Goal: Communication & Community: Answer question/provide support

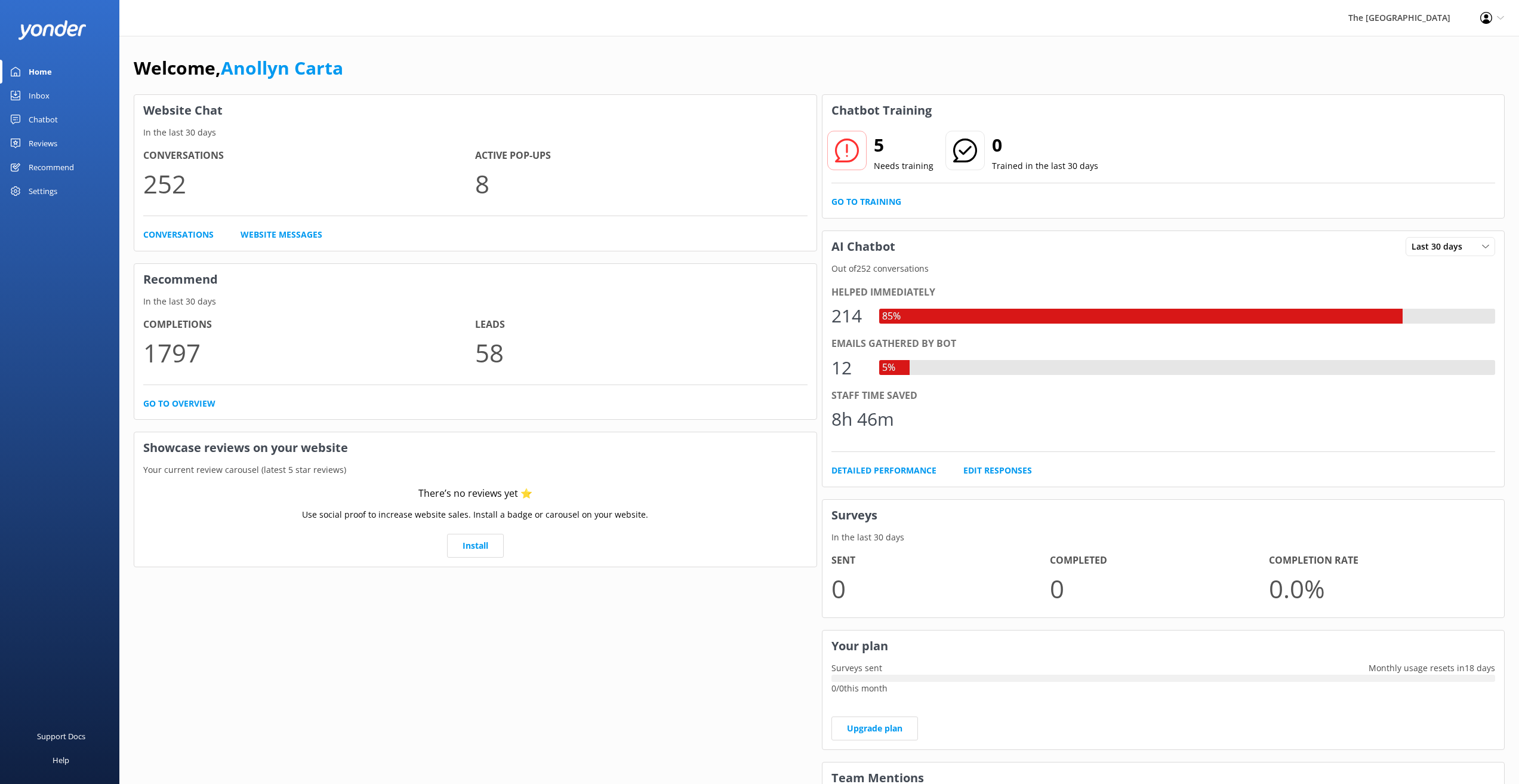
click at [36, 93] on div "Inbox" at bounding box center [38, 96] width 21 height 24
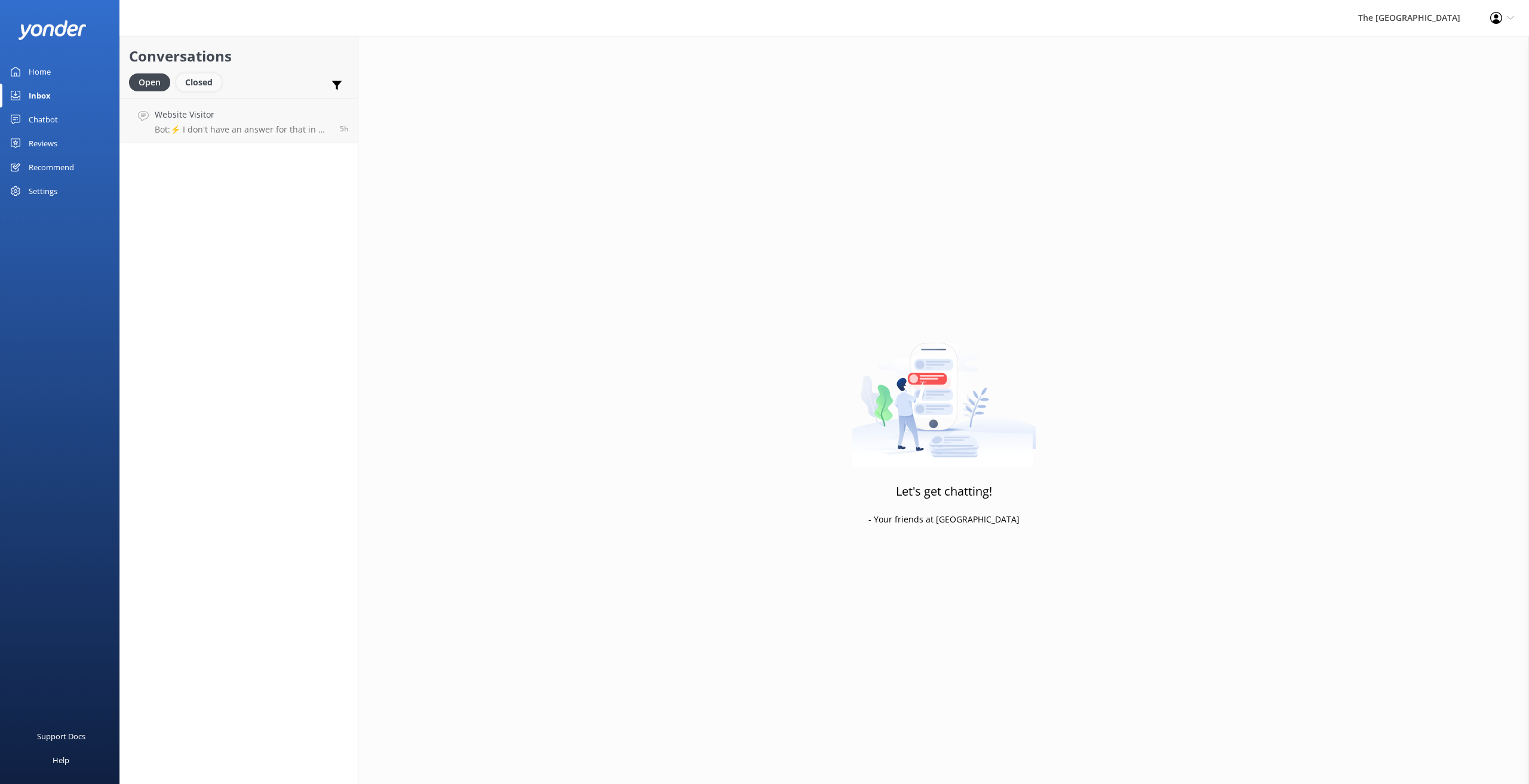
click at [205, 81] on div "Closed" at bounding box center [198, 82] width 45 height 18
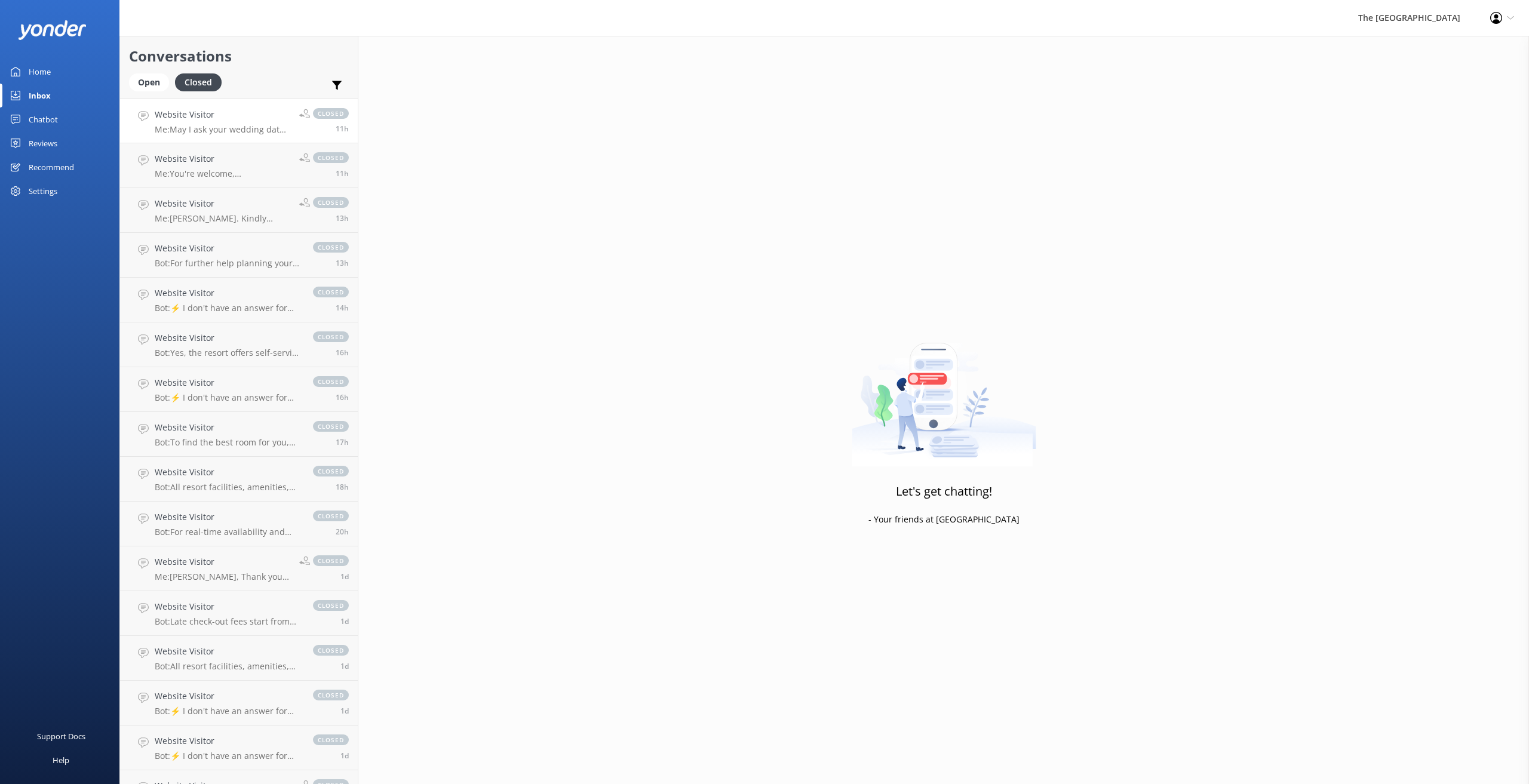
click at [213, 123] on div "Website Visitor Me: May I ask your wedding date at the resort please." at bounding box center [222, 121] width 135 height 26
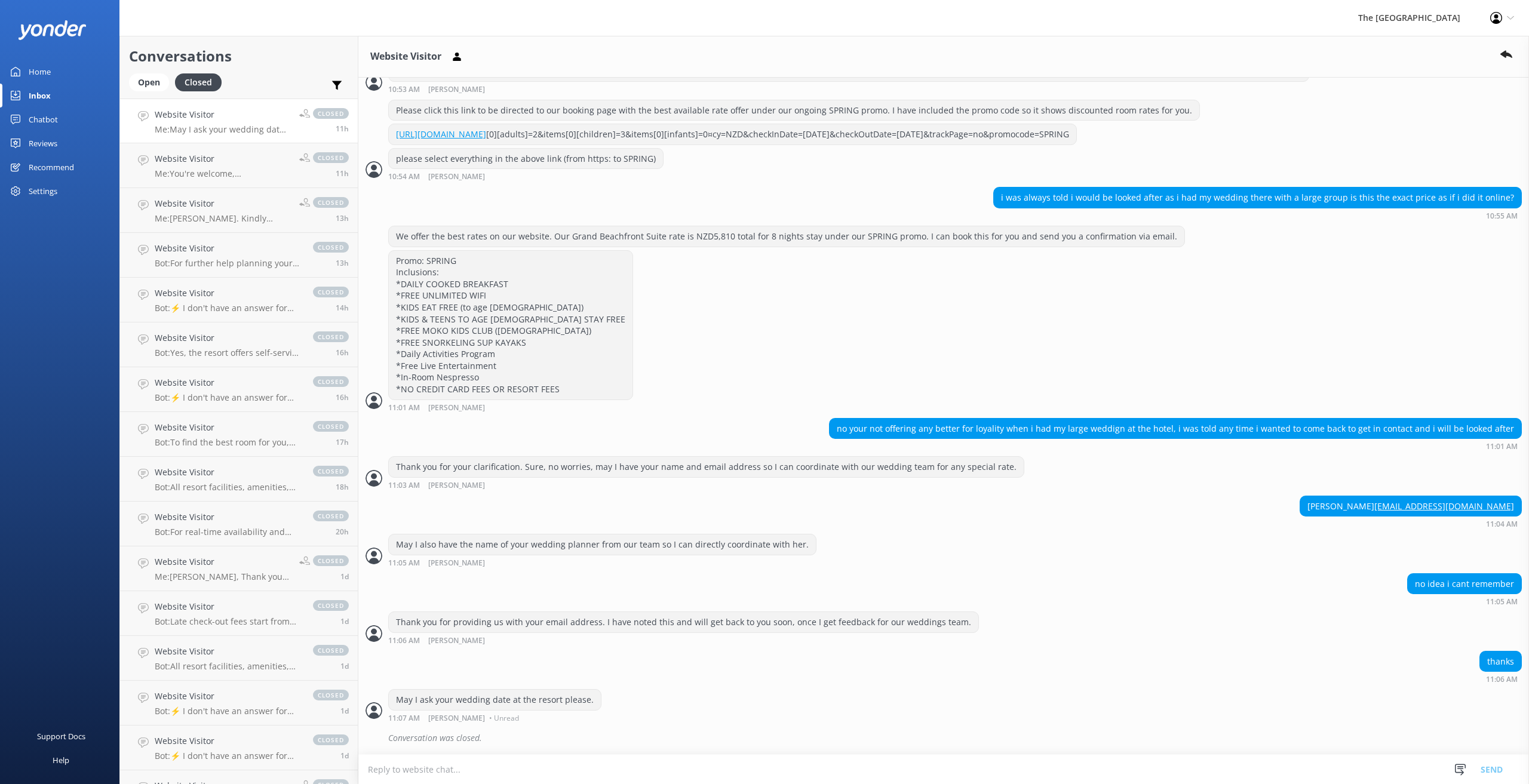
scroll to position [1277, 0]
click at [213, 172] on p "Me: You're welcome, [PERSON_NAME]." at bounding box center [222, 174] width 135 height 11
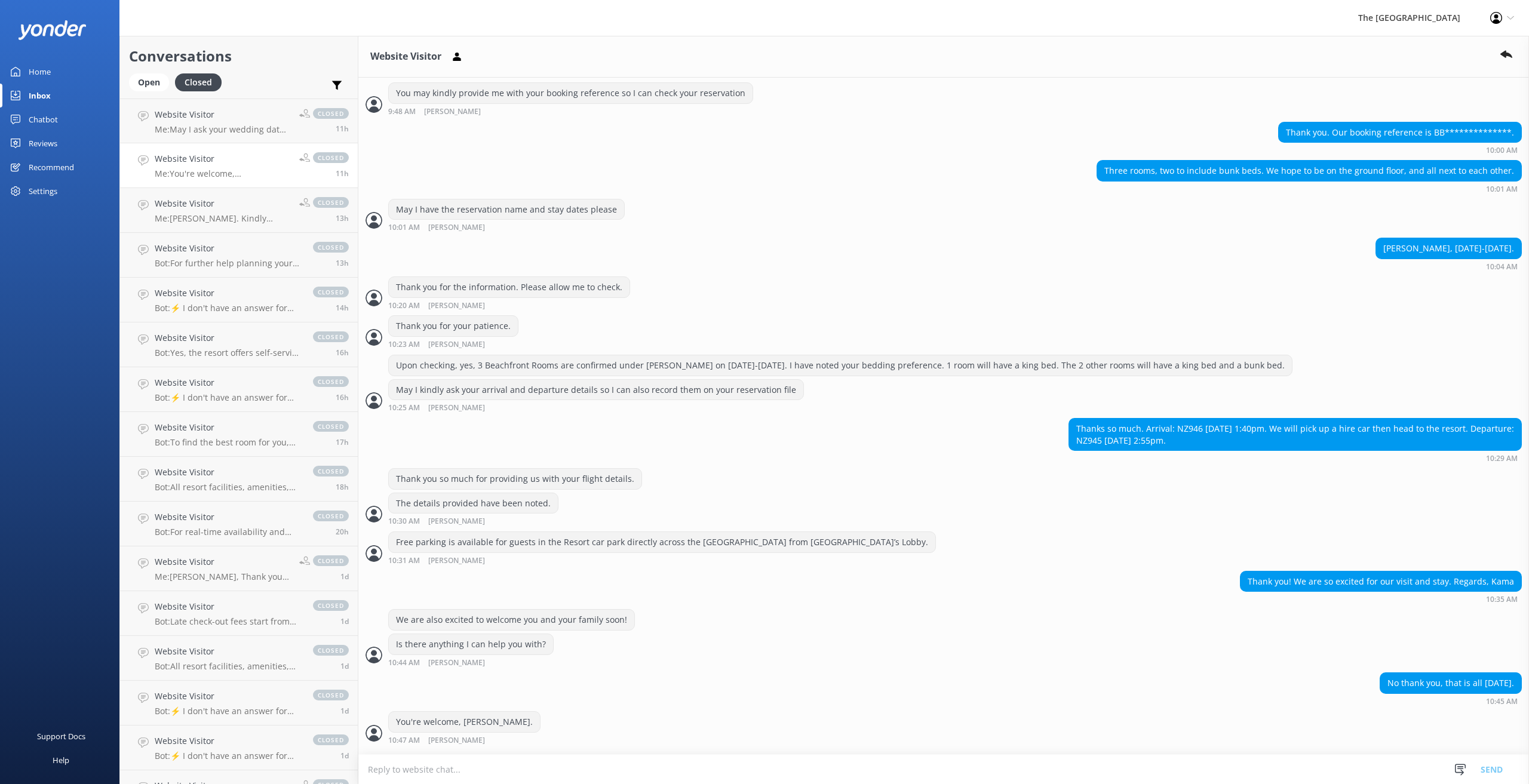
scroll to position [781, 0]
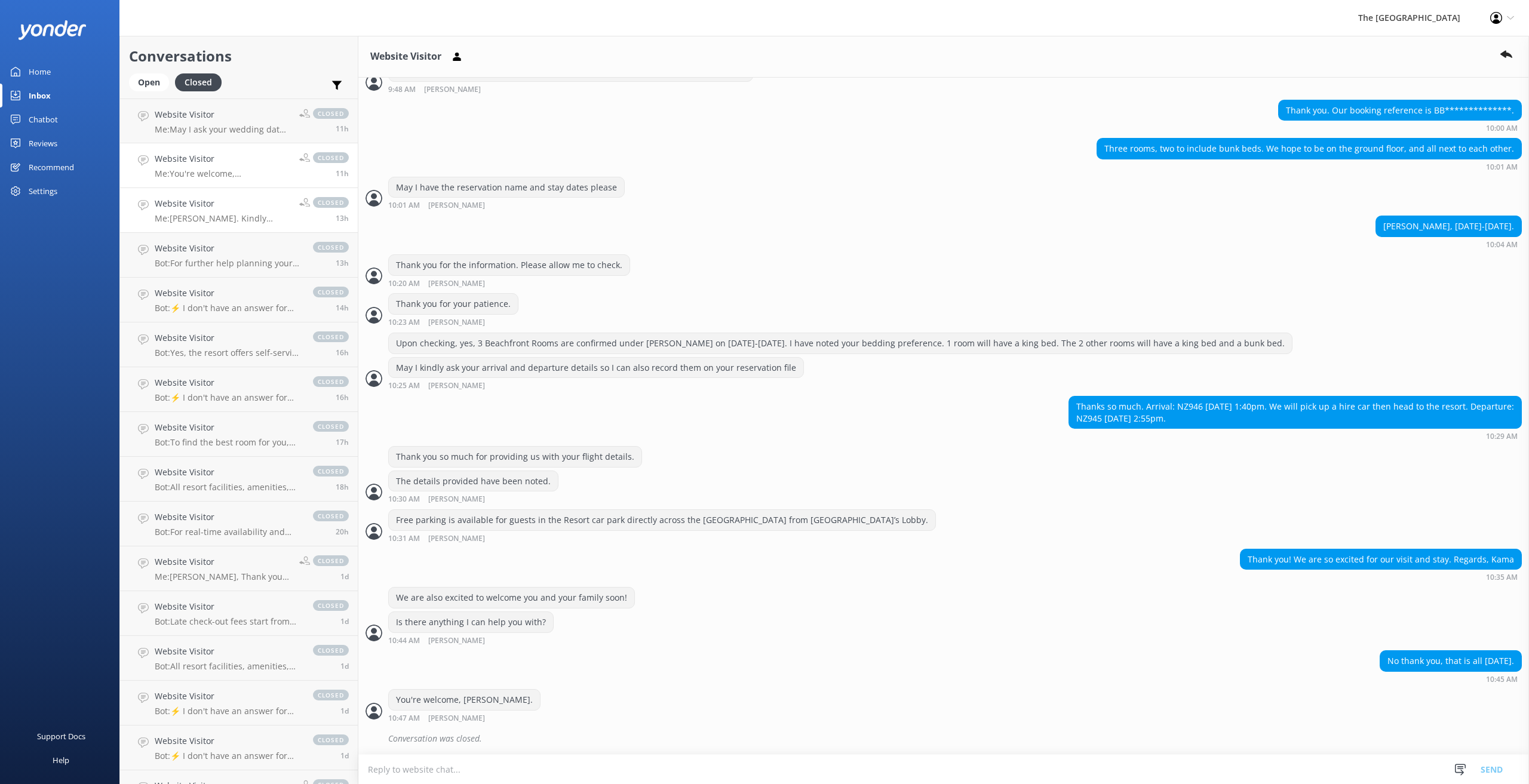
click at [222, 218] on p "Me: [PERSON_NAME]. Kindly provide us with your booking reference number so I ca…" at bounding box center [222, 218] width 135 height 11
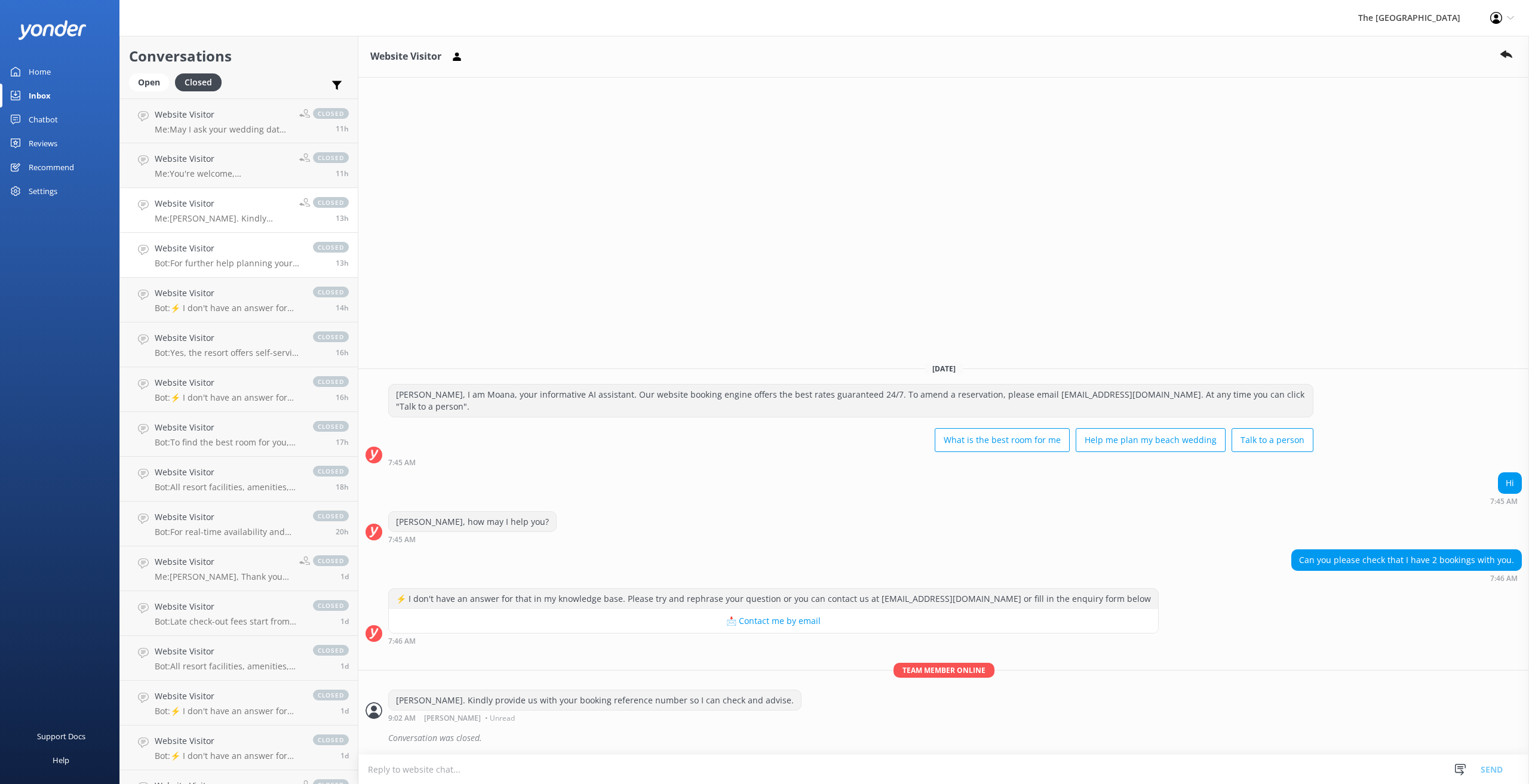
click at [222, 259] on p "Bot: For further help planning your wedding, please visit [URL][DOMAIN_NAME]. I…" at bounding box center [228, 263] width 146 height 11
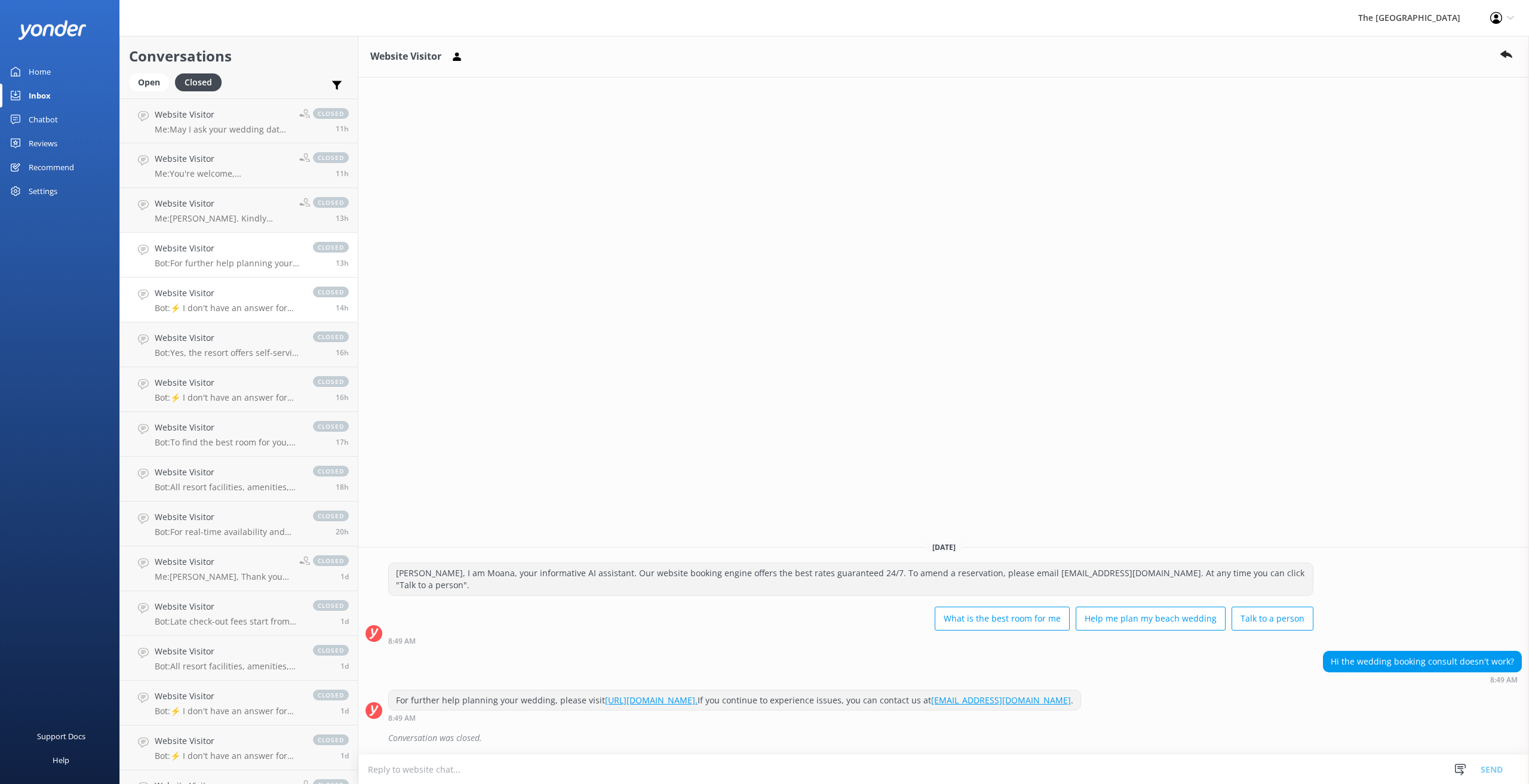
click at [222, 303] on p "Bot: ⚡ I don't have an answer for that in my knowledge base. Please try and rep…" at bounding box center [228, 308] width 146 height 11
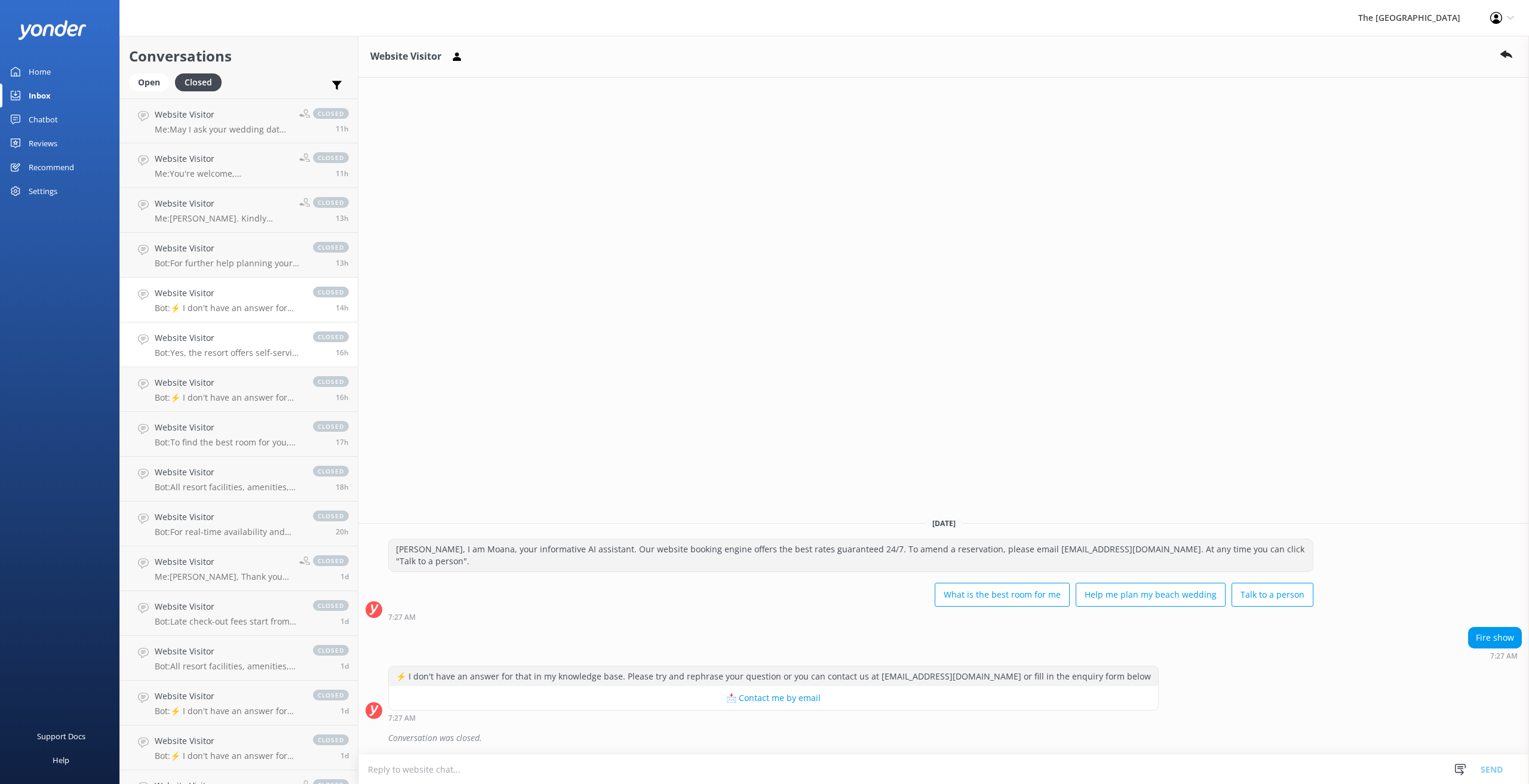
click at [214, 345] on div "Website Visitor Bot: Yes, the resort offers self-service laundry facilities wit…" at bounding box center [228, 344] width 146 height 27
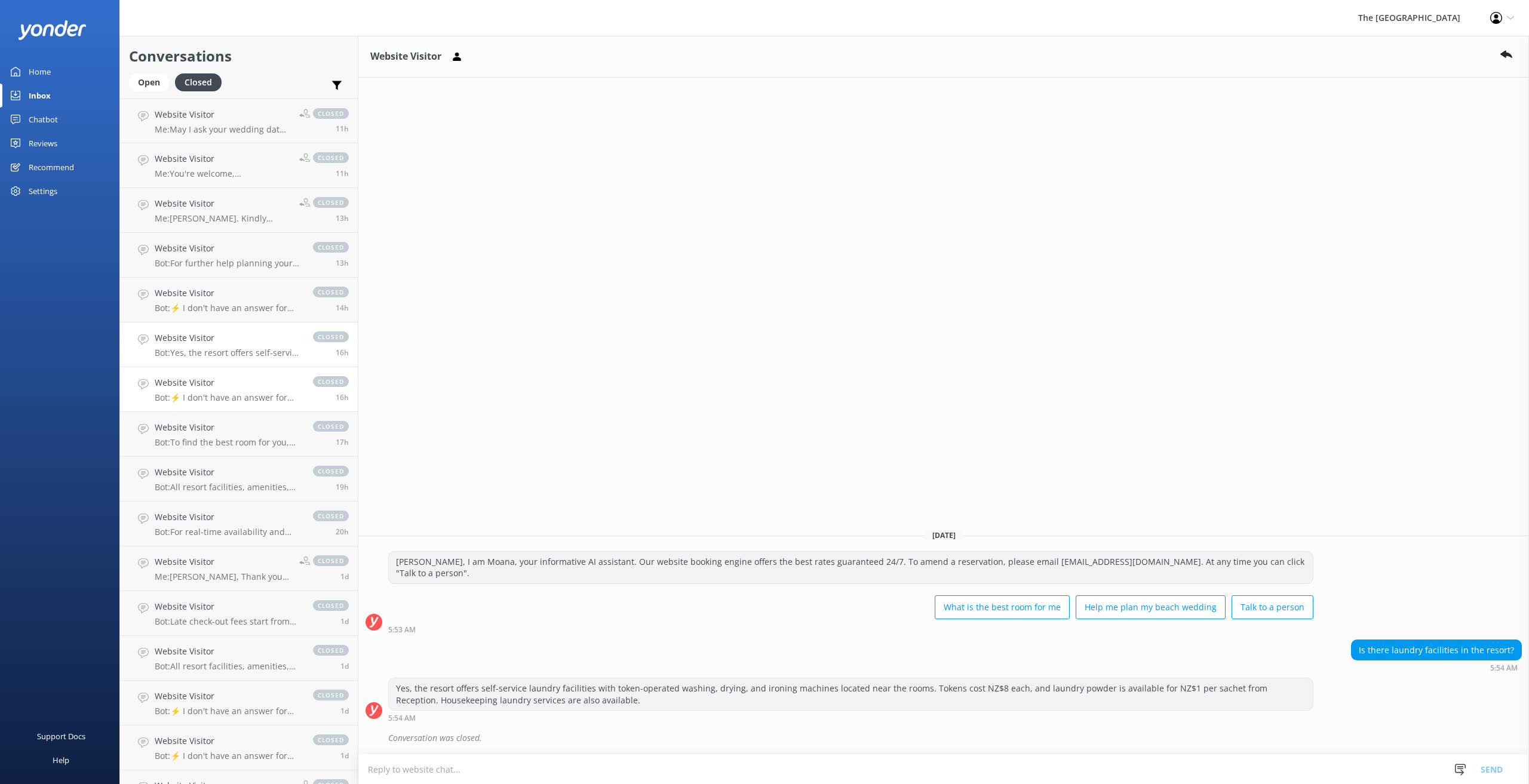
click at [218, 391] on div "Website Visitor Bot: ⚡ I don't have an answer for that in my knowledge base. Pl…" at bounding box center [228, 389] width 146 height 27
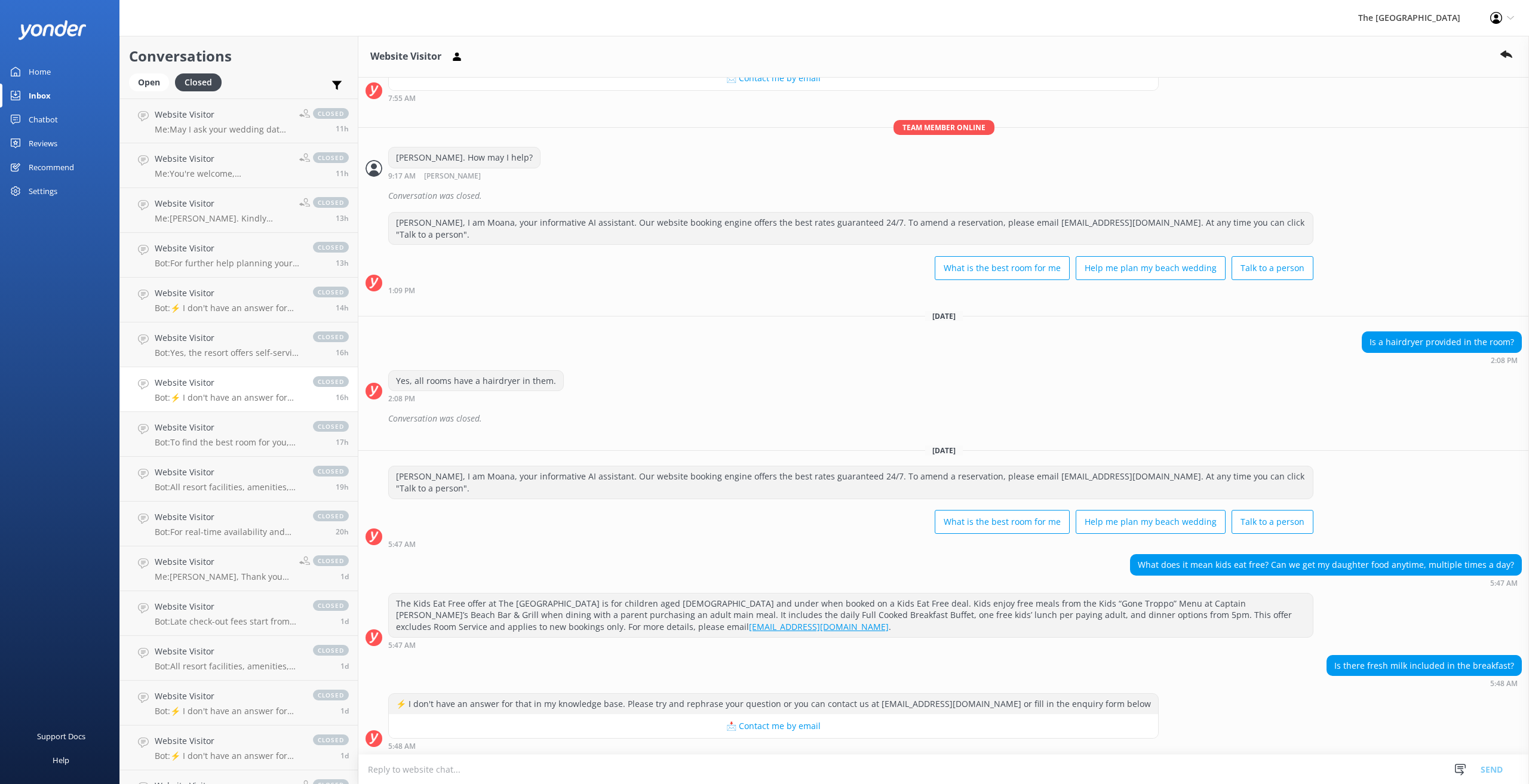
scroll to position [1132, 0]
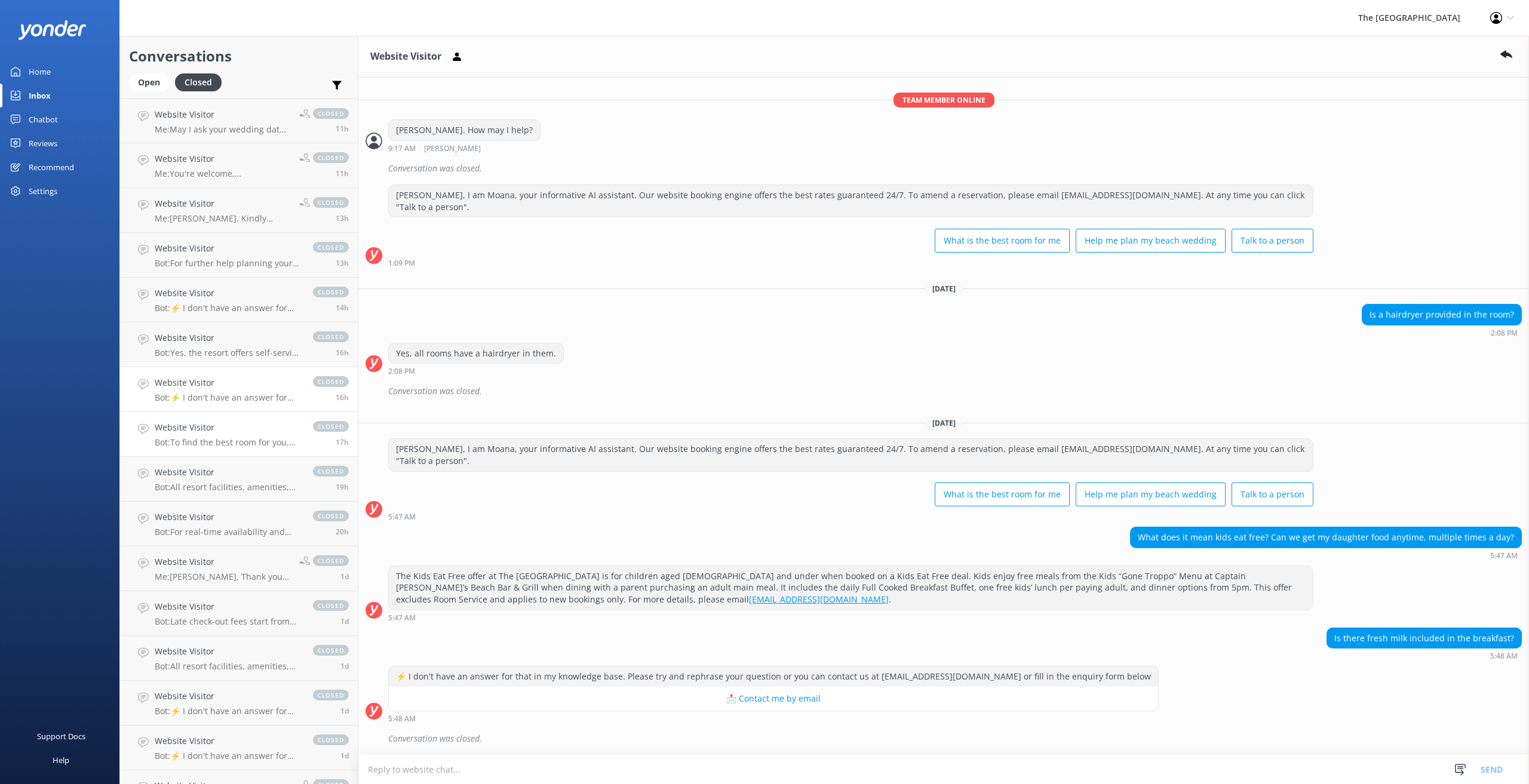
click at [220, 434] on h4 "Website Visitor" at bounding box center [228, 427] width 146 height 13
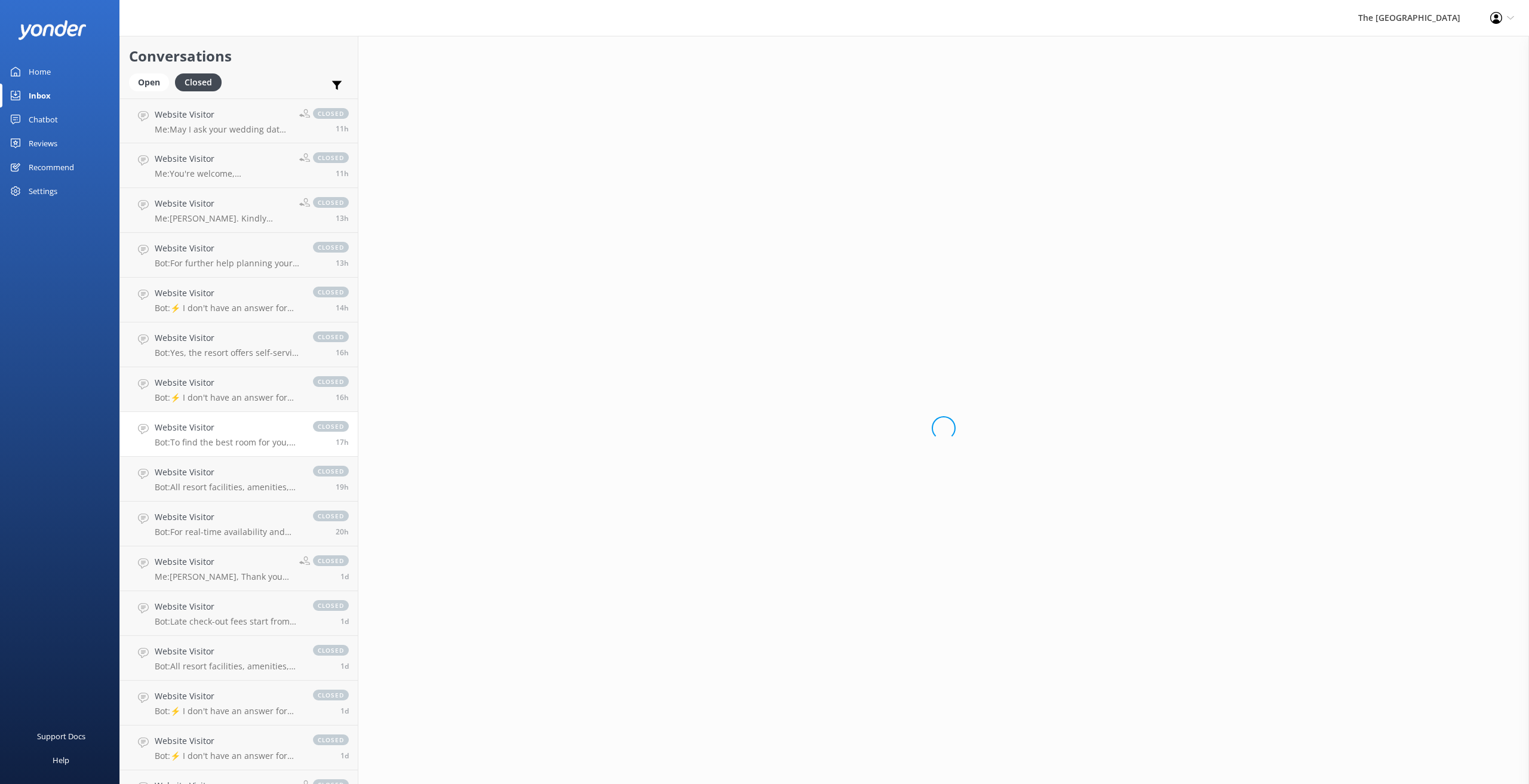
click at [220, 434] on h4 "Website Visitor" at bounding box center [228, 427] width 146 height 13
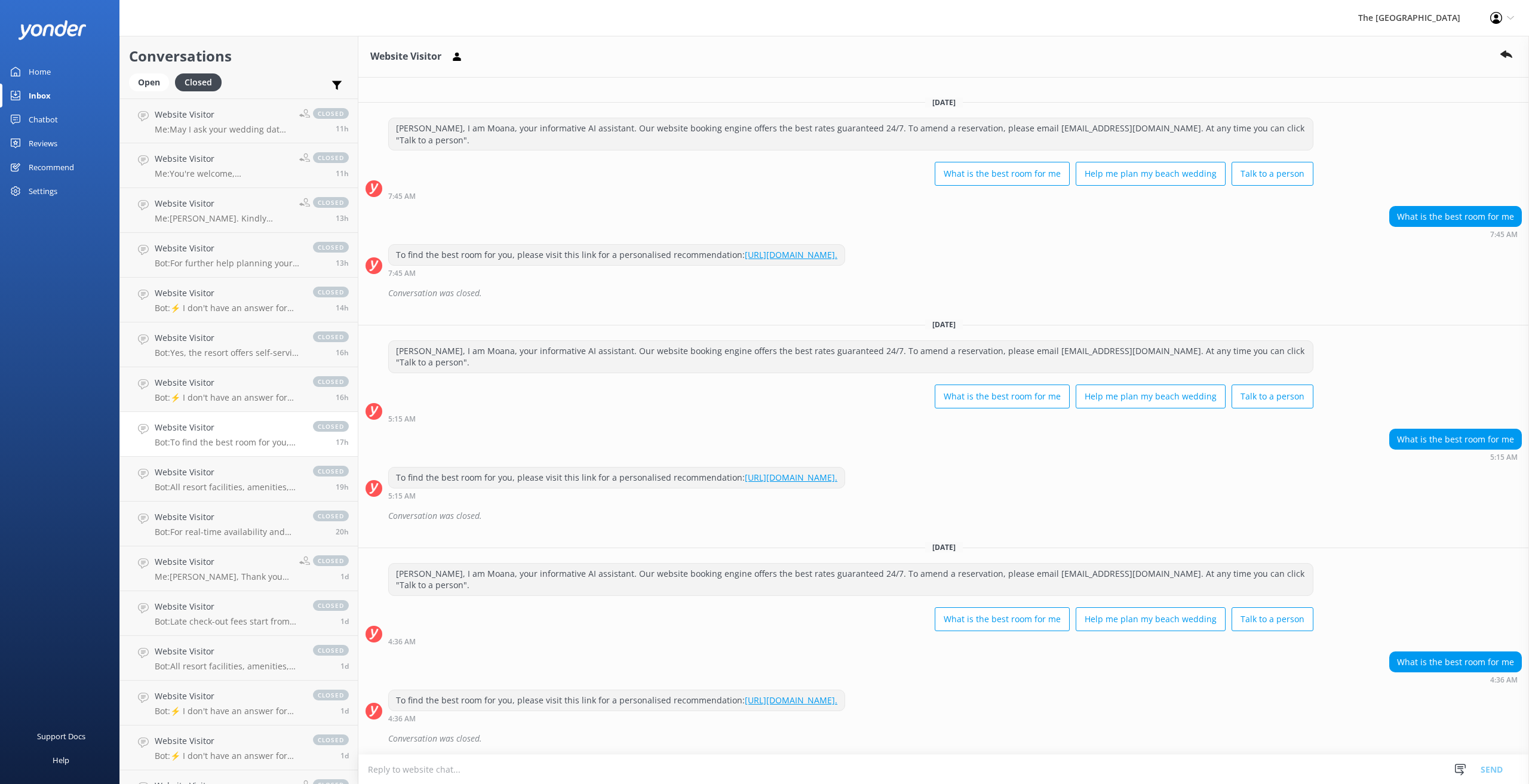
scroll to position [1339, 0]
click at [29, 93] on div "Inbox" at bounding box center [39, 96] width 22 height 24
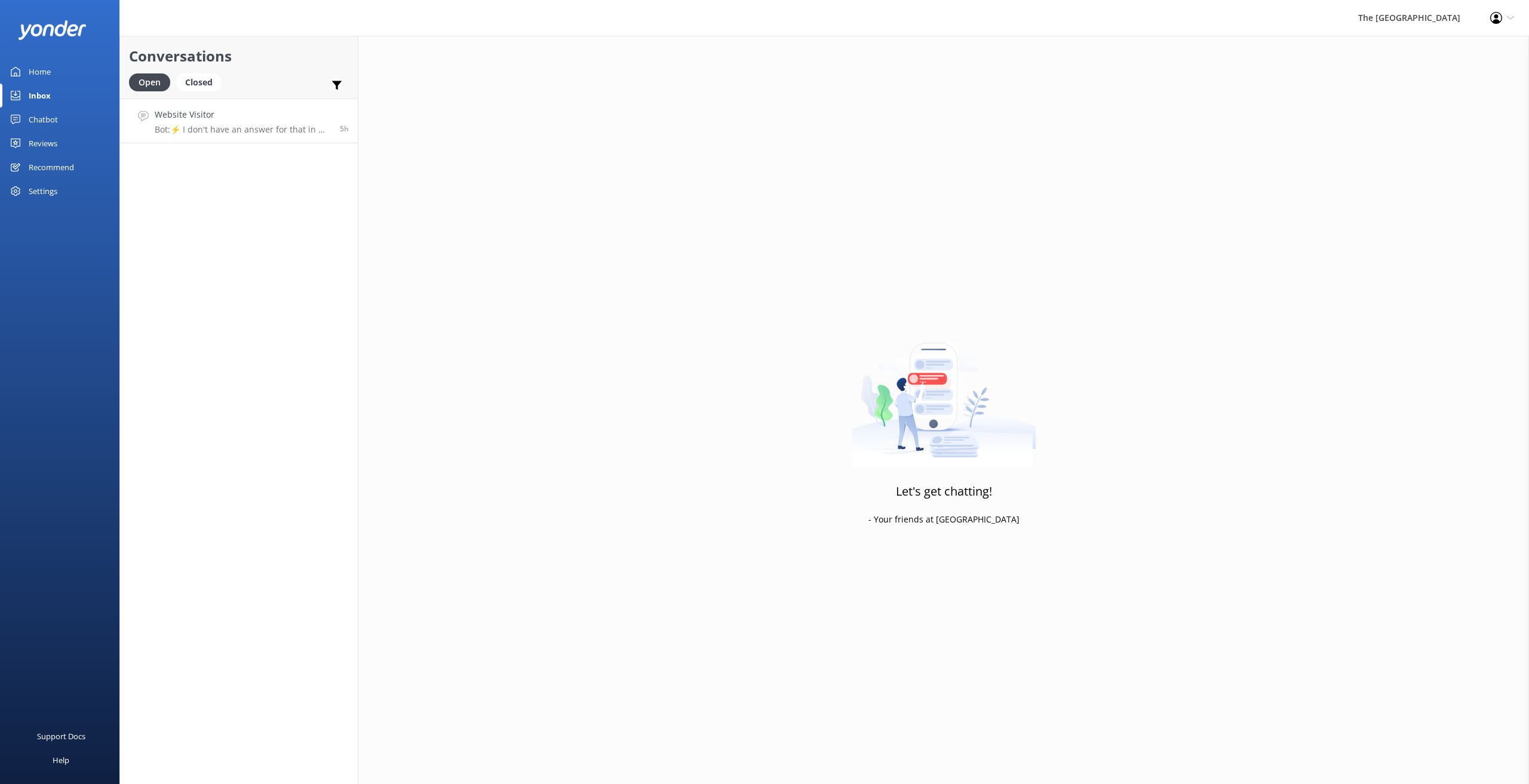
click at [244, 117] on h4 "Website Visitor" at bounding box center [242, 115] width 176 height 13
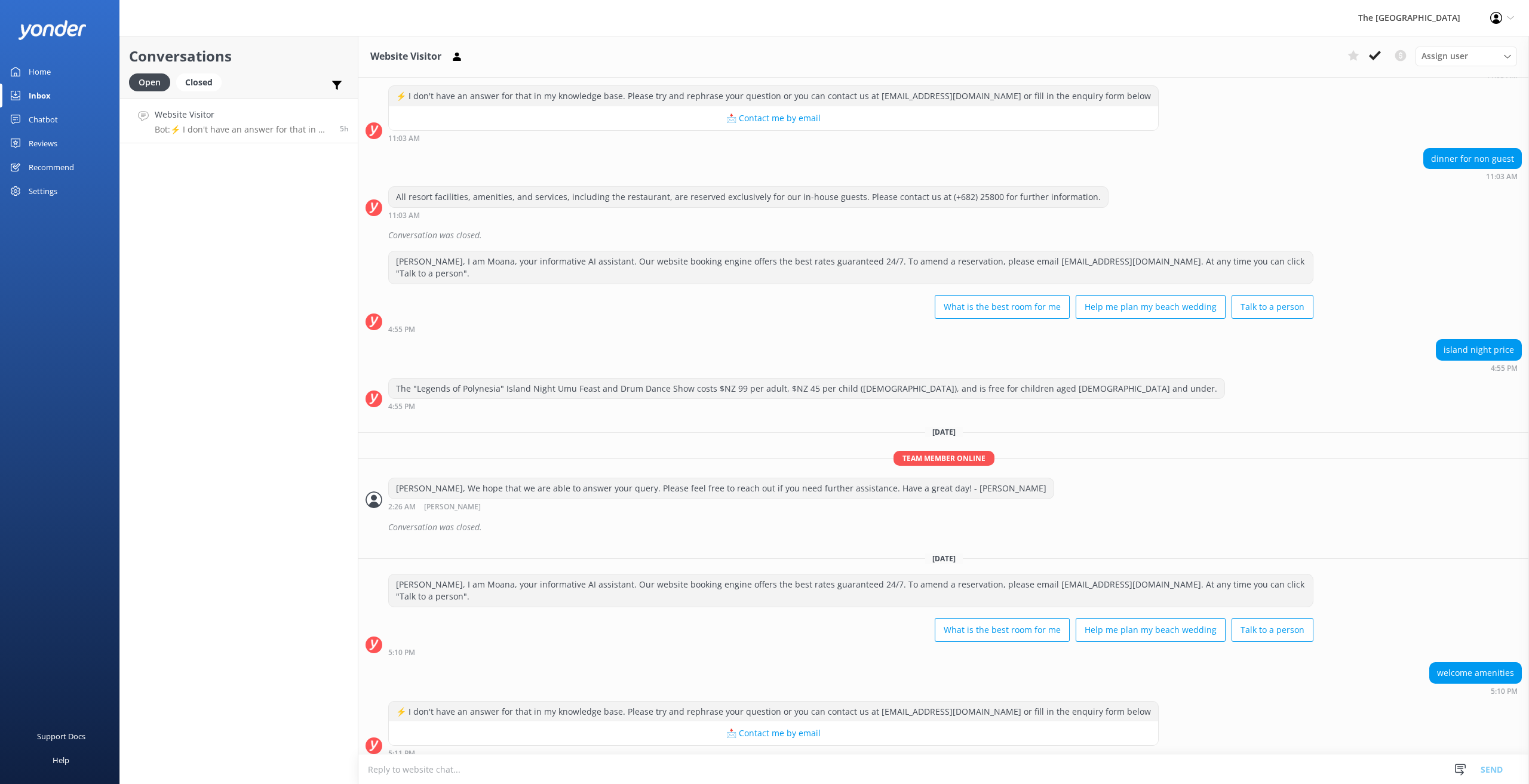
scroll to position [536, 0]
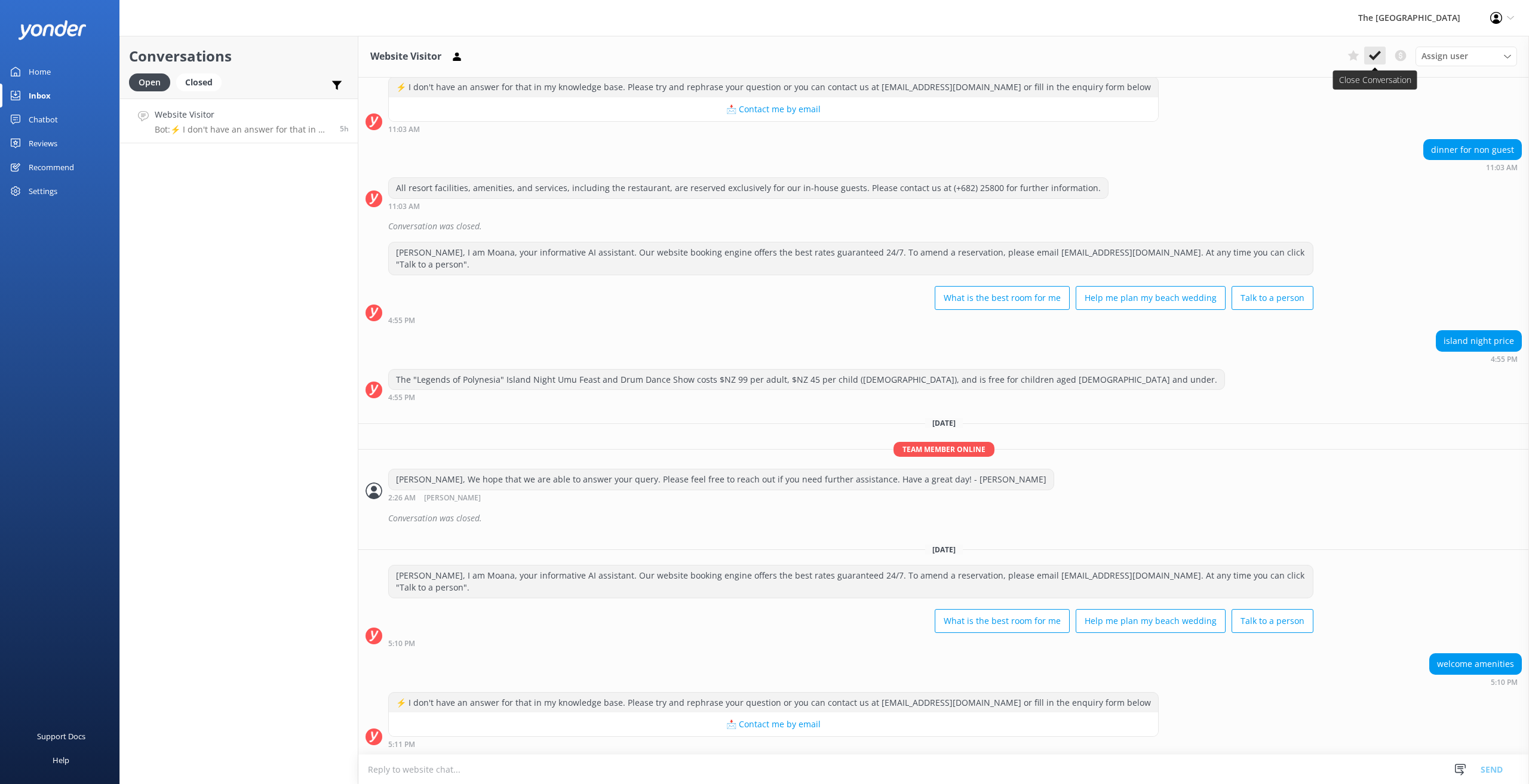
click at [1377, 52] on icon at bounding box center [1375, 56] width 12 height 12
